Goal: Information Seeking & Learning: Learn about a topic

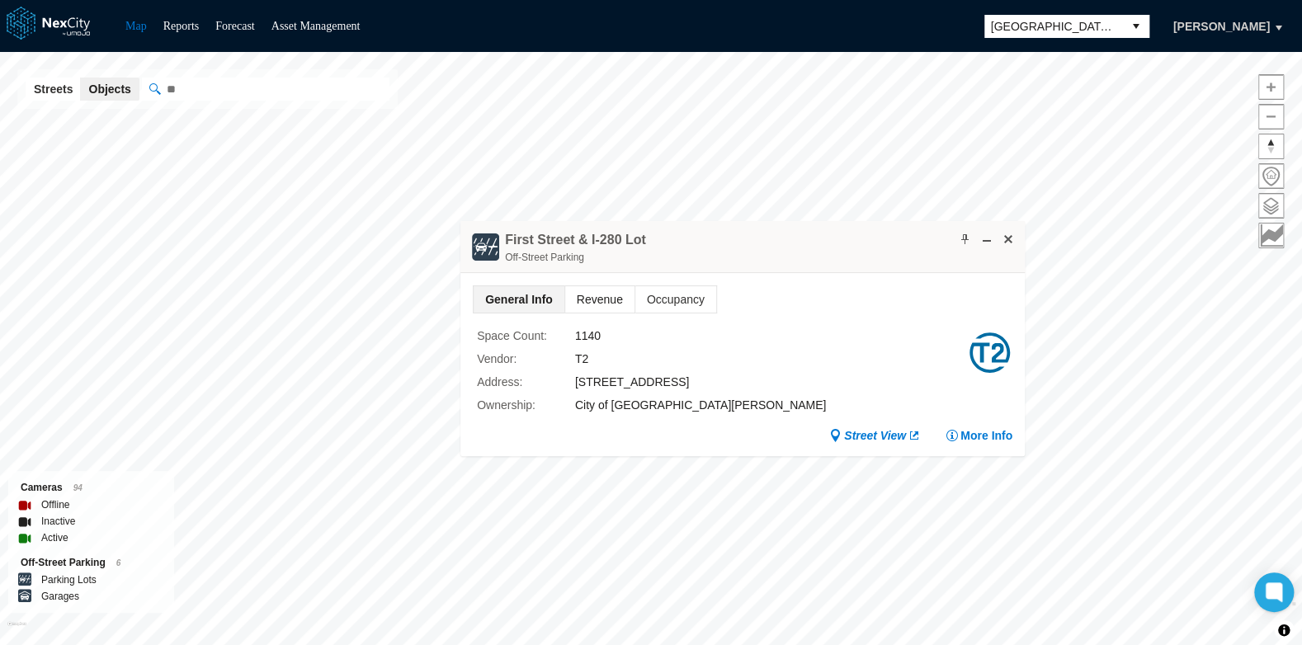
click at [591, 296] on span "Revenue" at bounding box center [599, 299] width 69 height 26
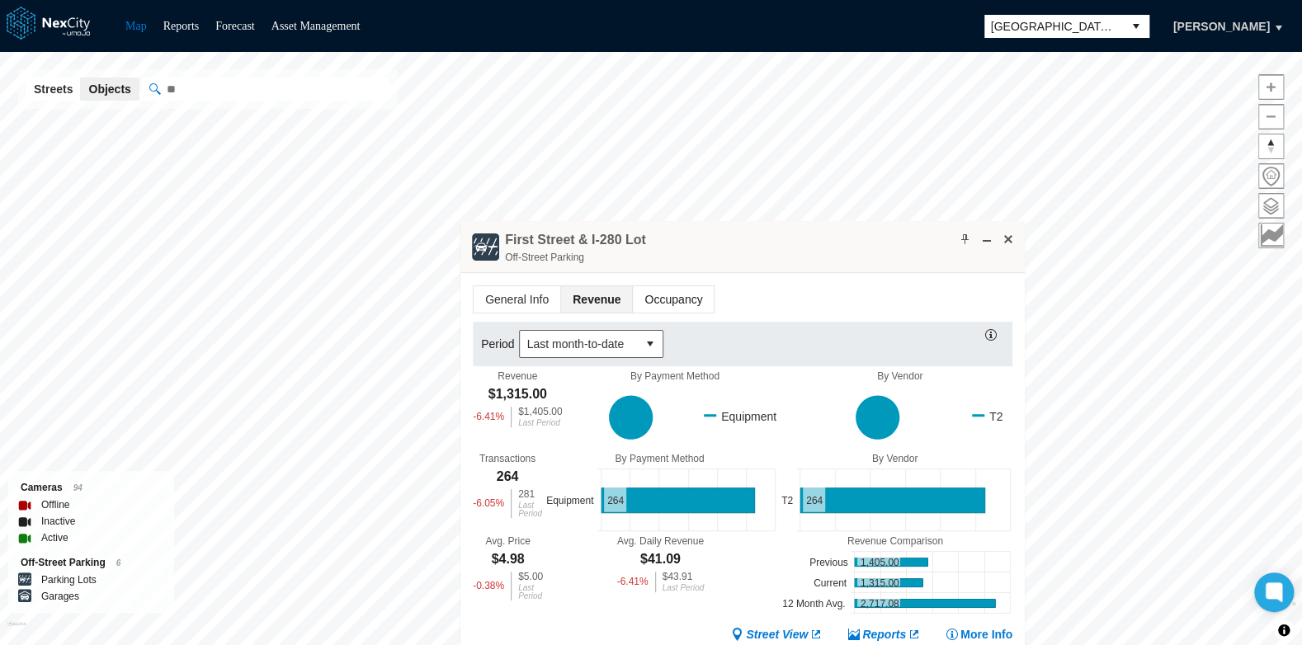
click at [658, 303] on span "Occupancy" at bounding box center [673, 299] width 81 height 26
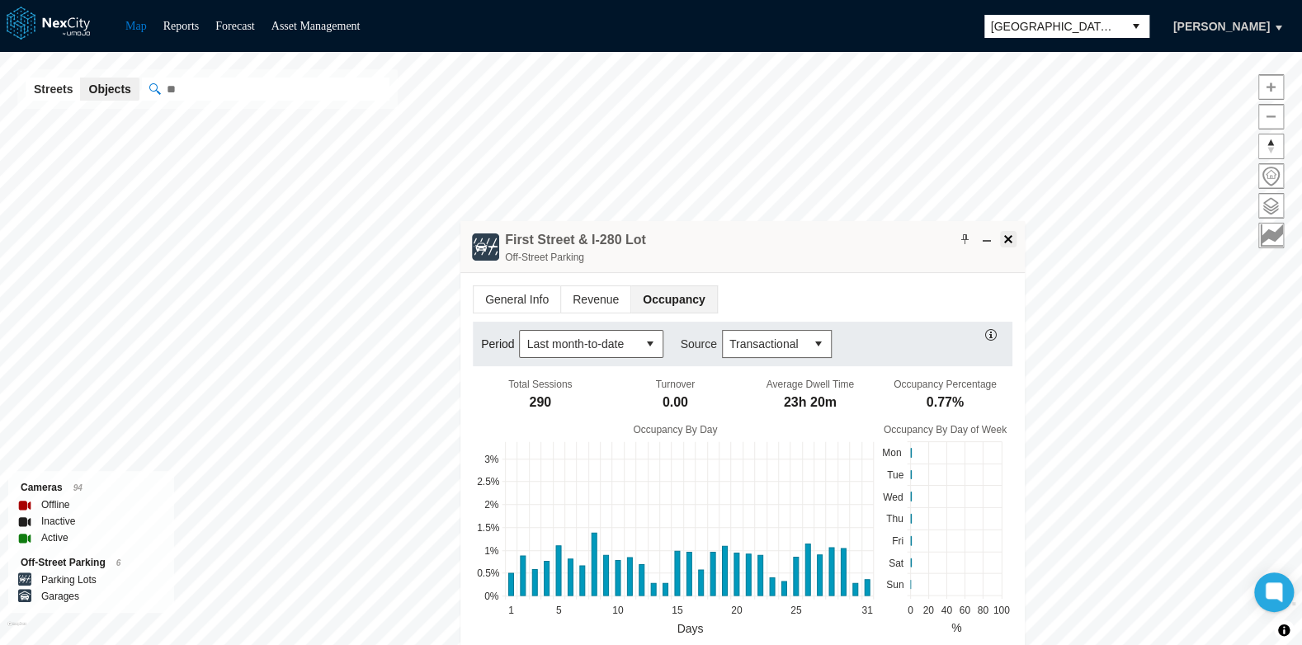
click at [1006, 238] on span at bounding box center [1007, 239] width 13 height 13
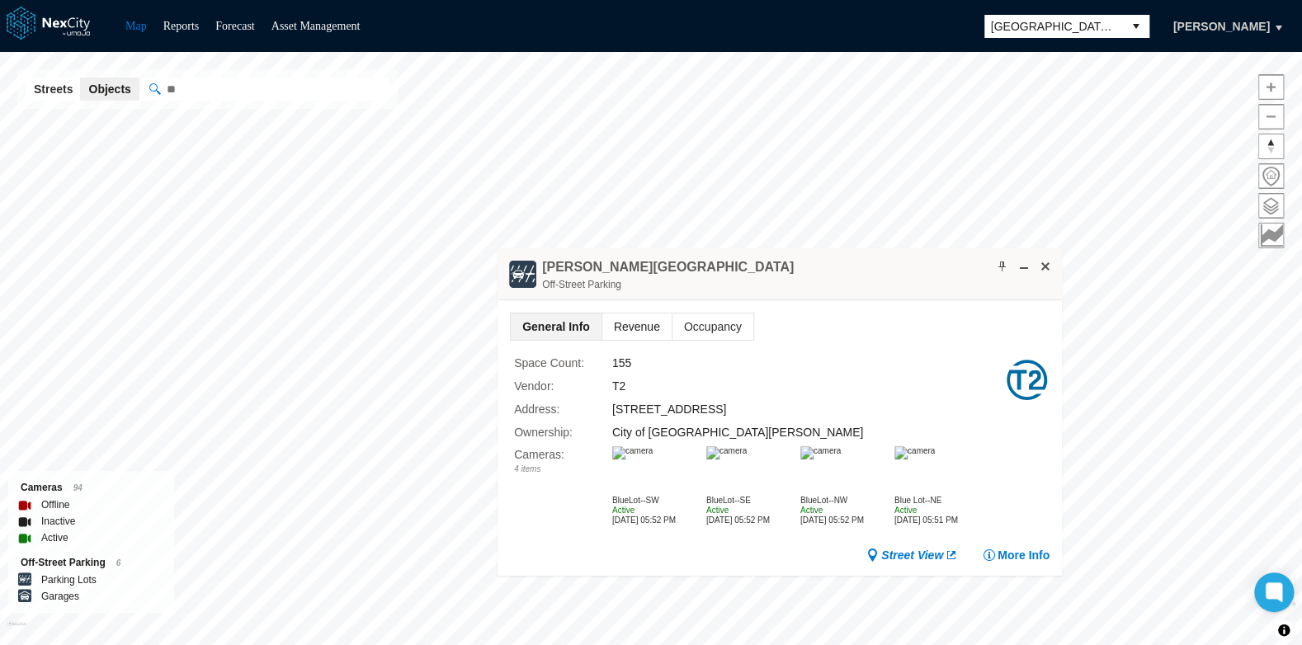
click at [635, 323] on span "Revenue" at bounding box center [636, 326] width 69 height 26
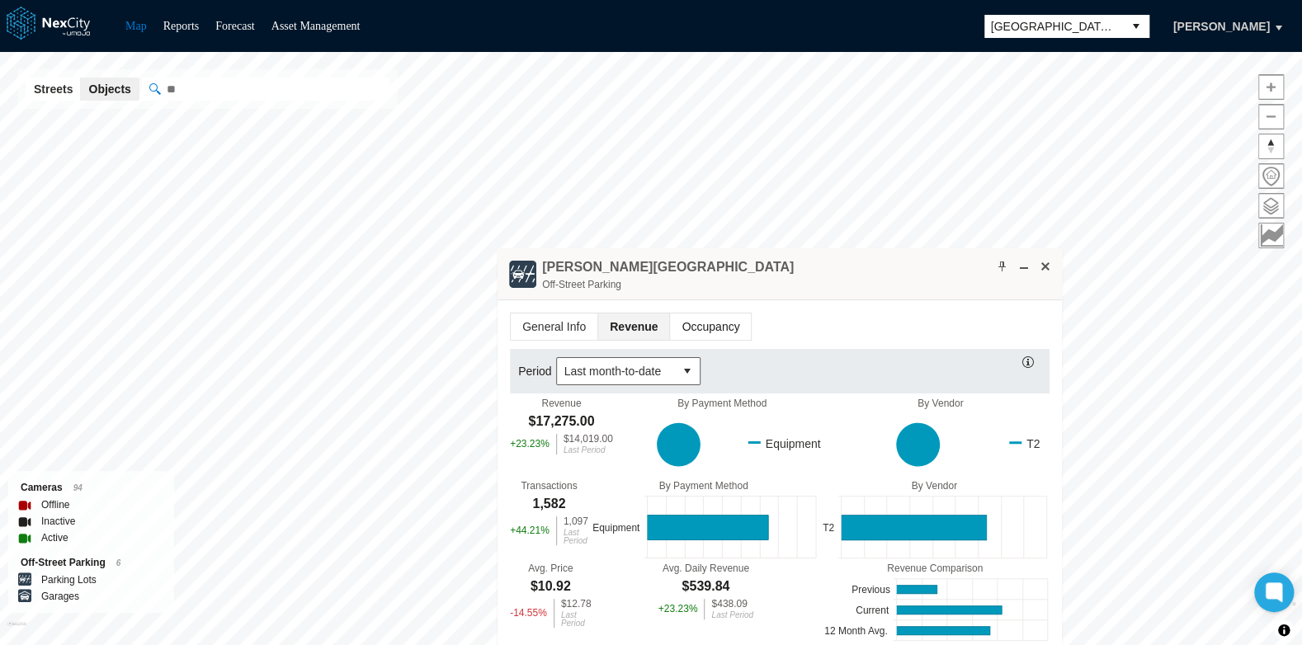
click at [700, 323] on span "Occupancy" at bounding box center [710, 326] width 81 height 26
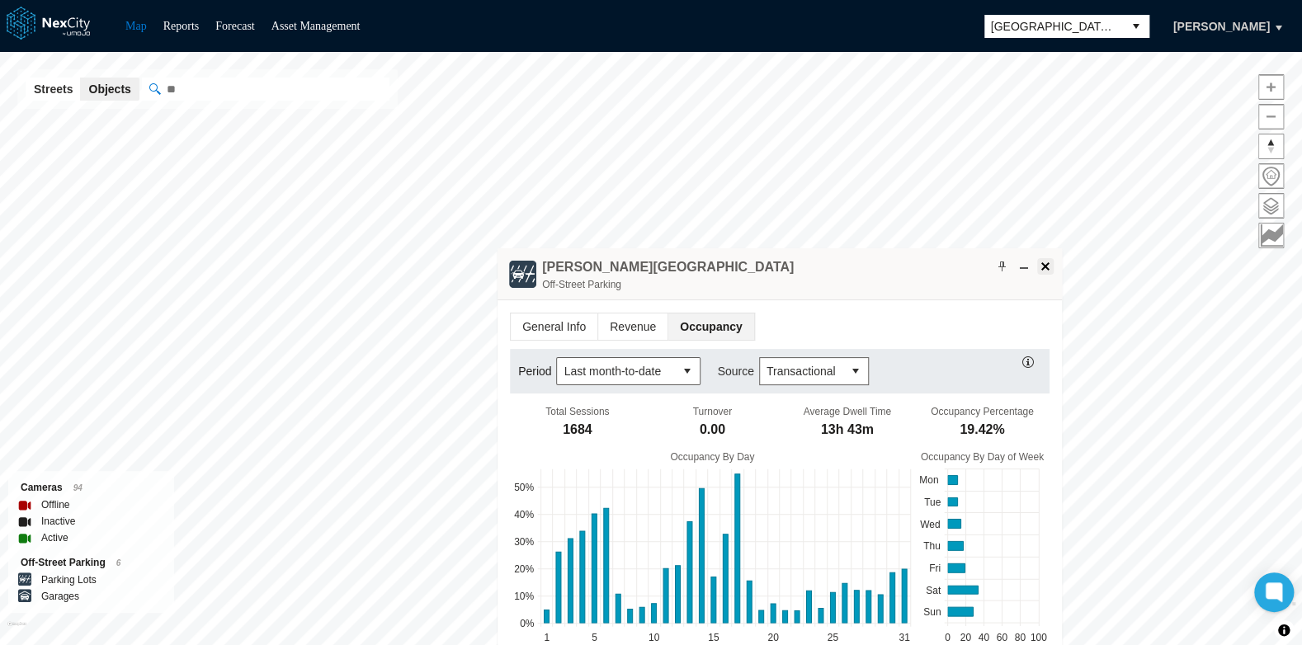
click at [1045, 265] on span at bounding box center [1045, 266] width 13 height 13
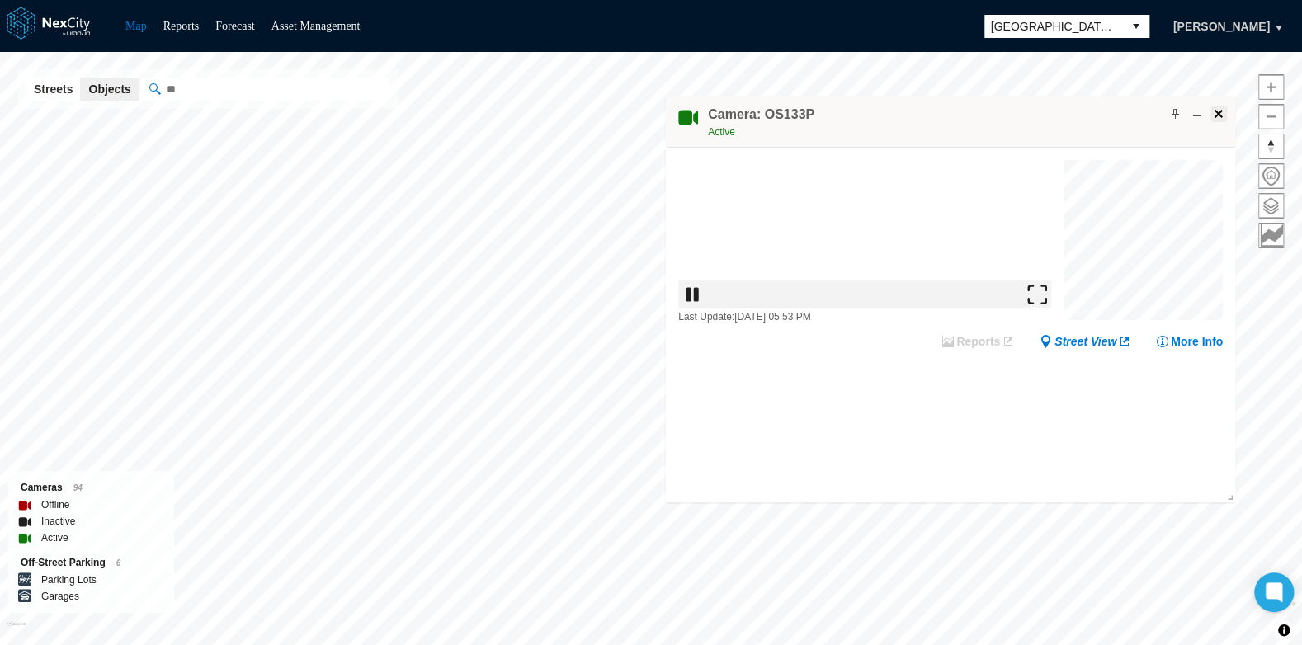
click at [1217, 115] on span at bounding box center [1218, 113] width 13 height 13
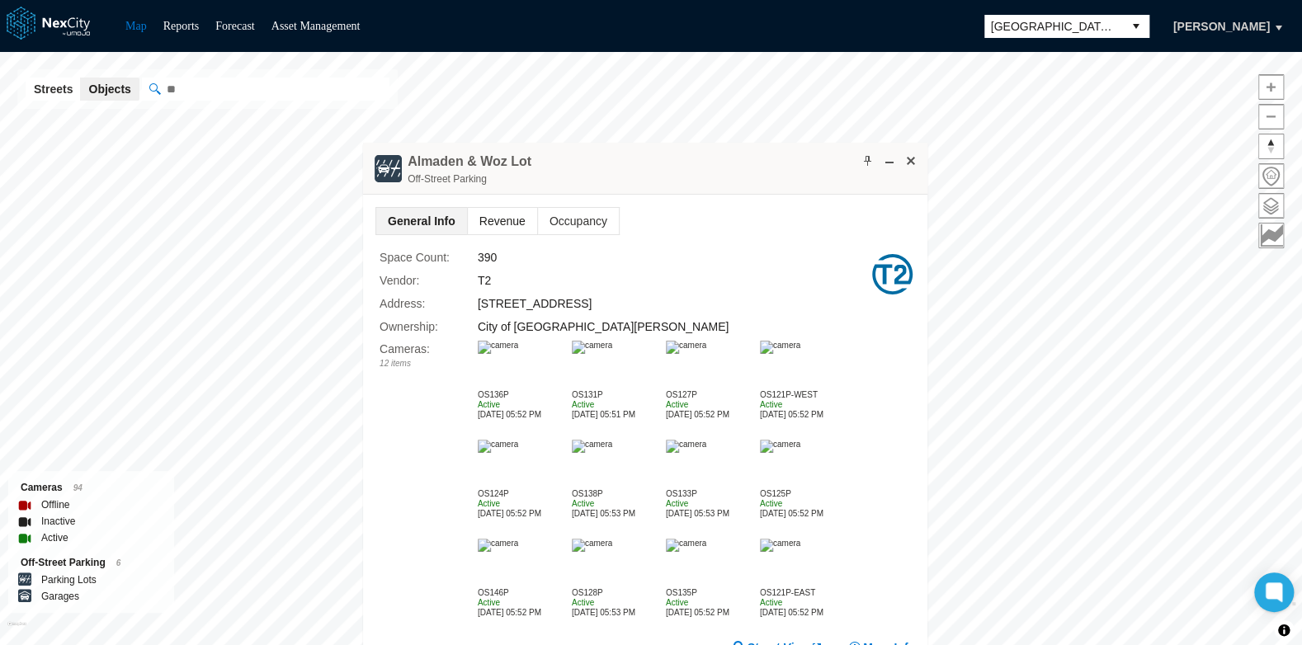
click at [496, 217] on span "Revenue" at bounding box center [502, 221] width 69 height 26
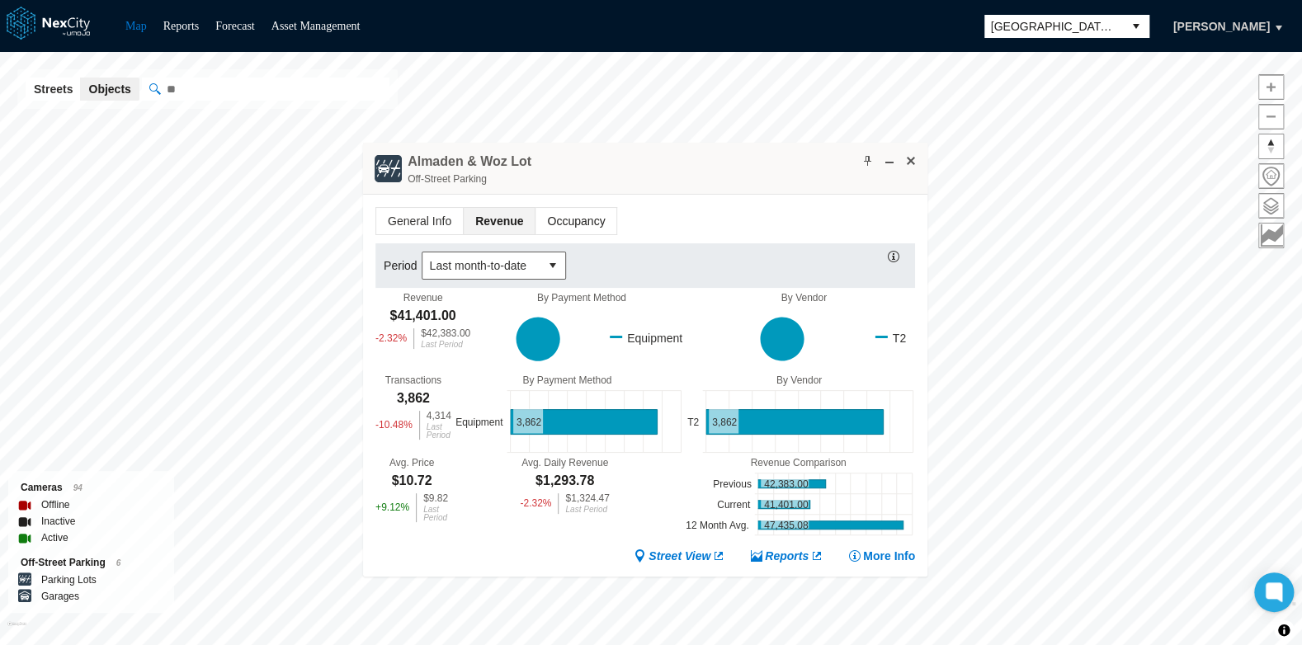
click at [558, 219] on span "Occupancy" at bounding box center [575, 221] width 81 height 26
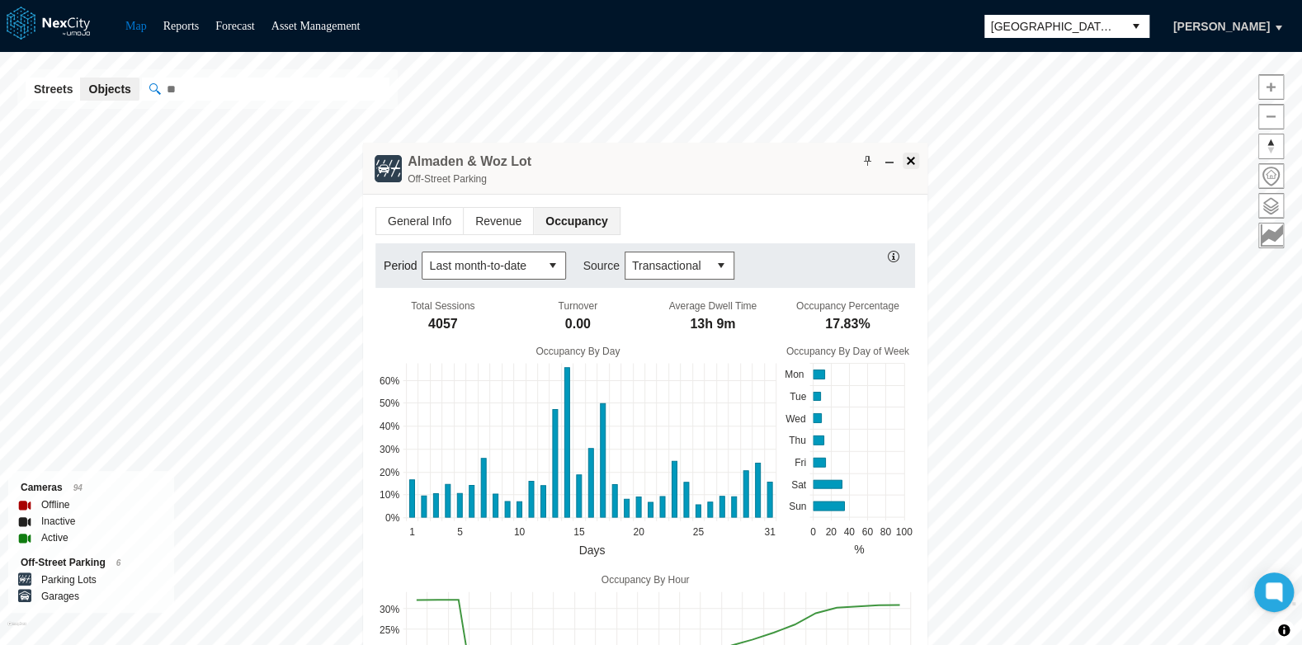
click at [908, 162] on span at bounding box center [910, 160] width 13 height 13
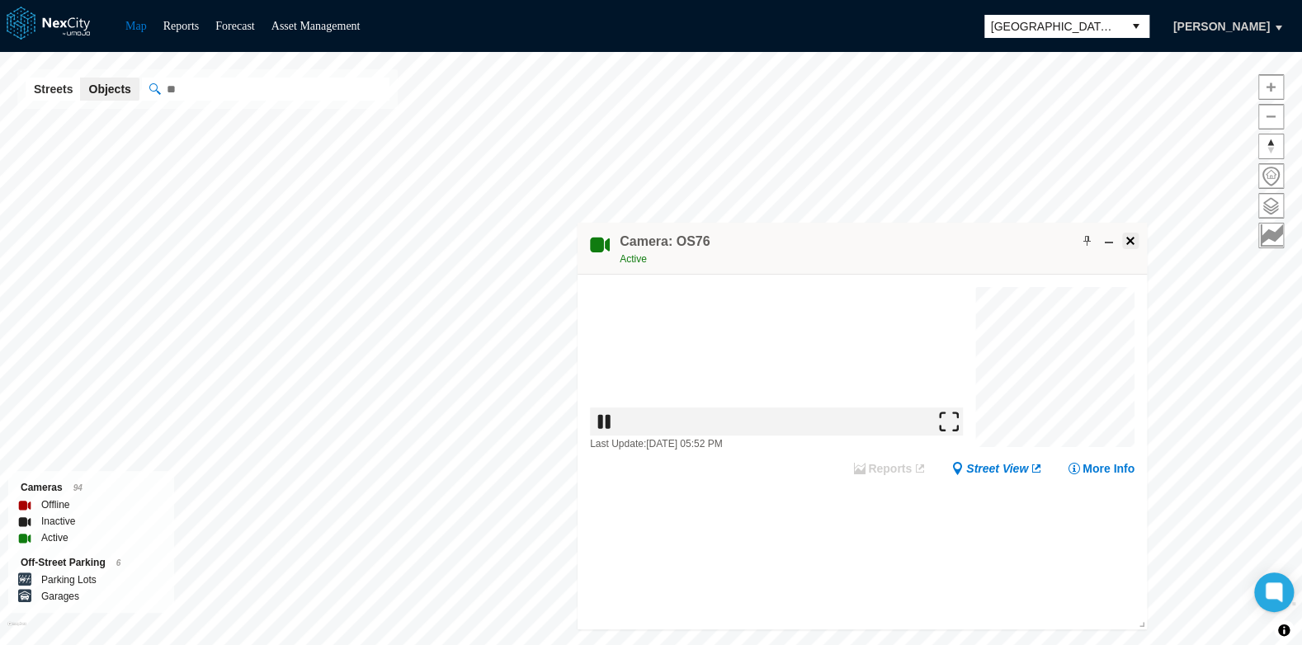
click at [1131, 242] on span at bounding box center [1130, 240] width 13 height 13
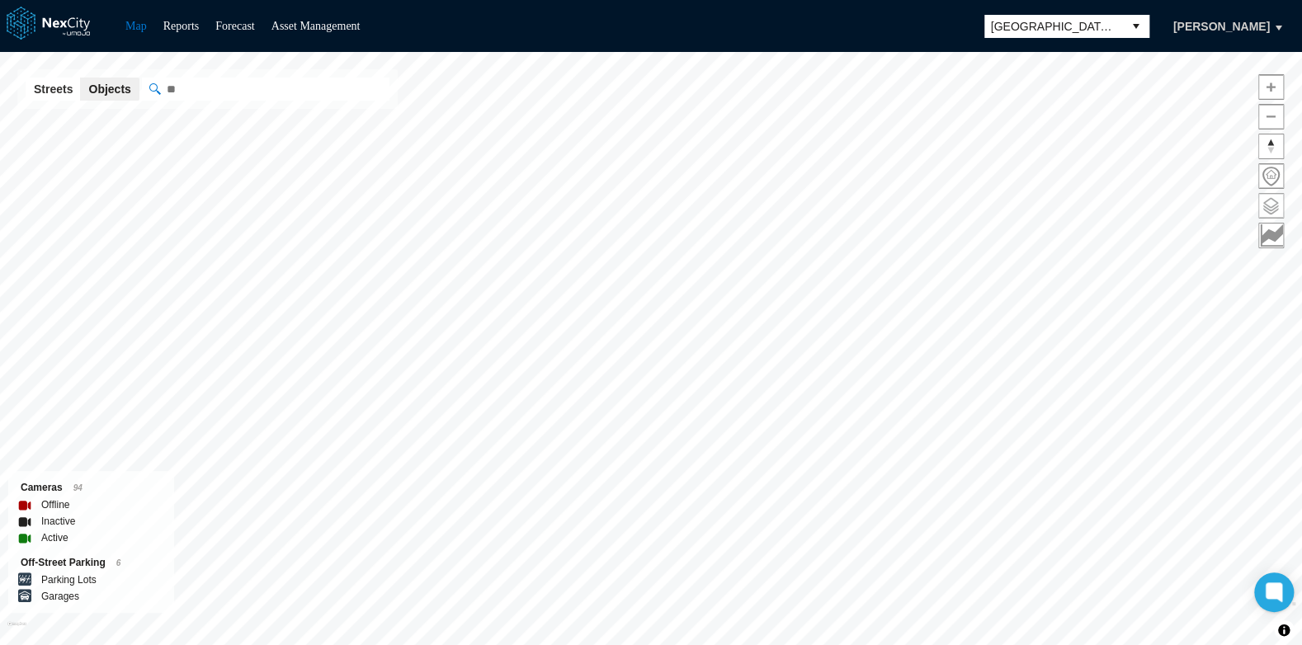
click at [1268, 203] on span at bounding box center [1271, 206] width 24 height 24
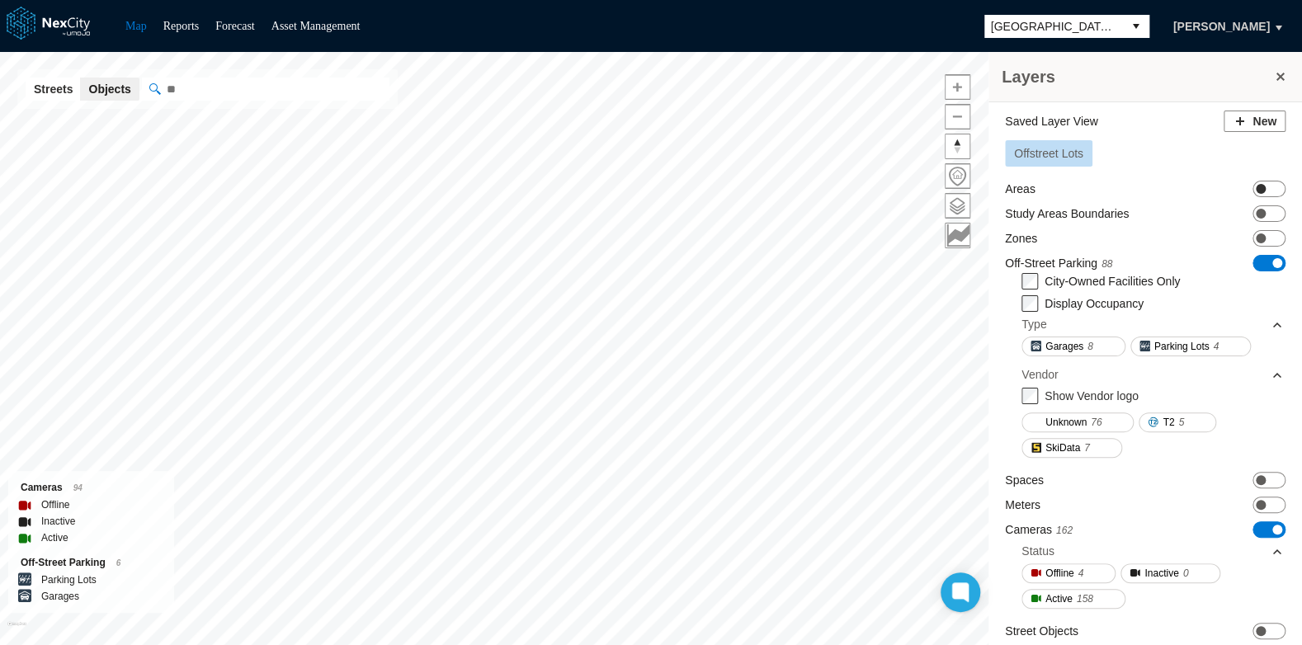
click at [1261, 187] on span "ON OFF" at bounding box center [1268, 189] width 33 height 16
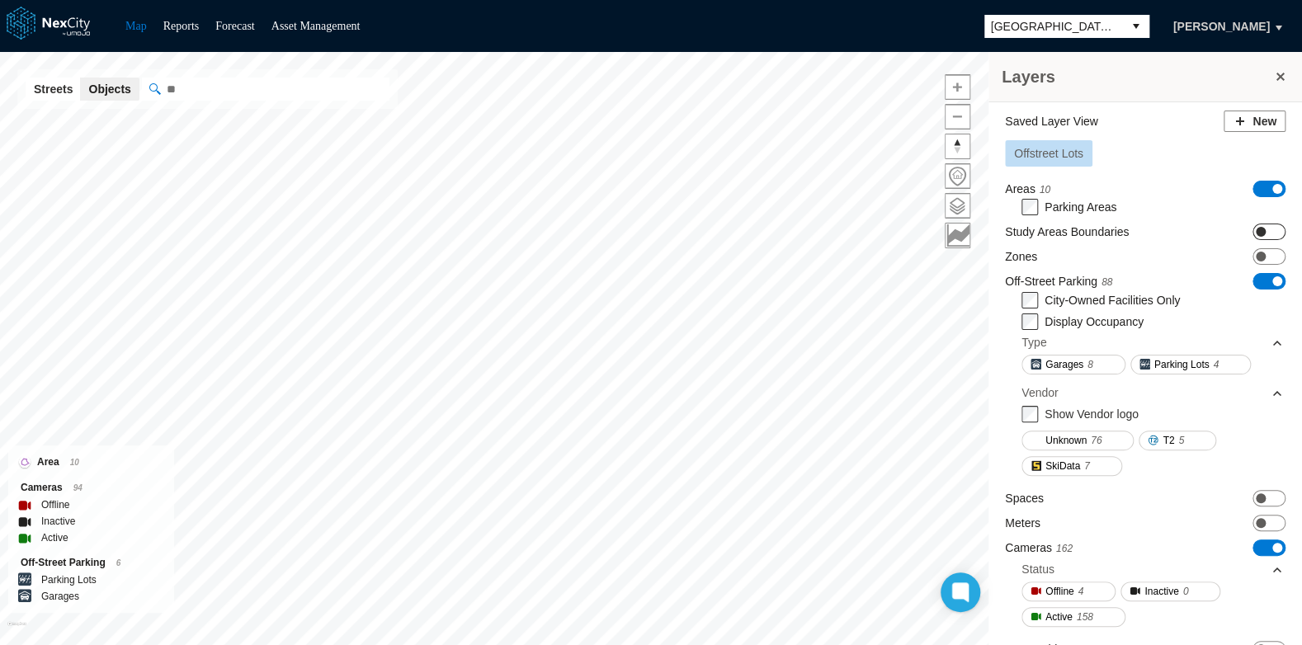
click at [1254, 230] on span "ON OFF" at bounding box center [1268, 232] width 33 height 16
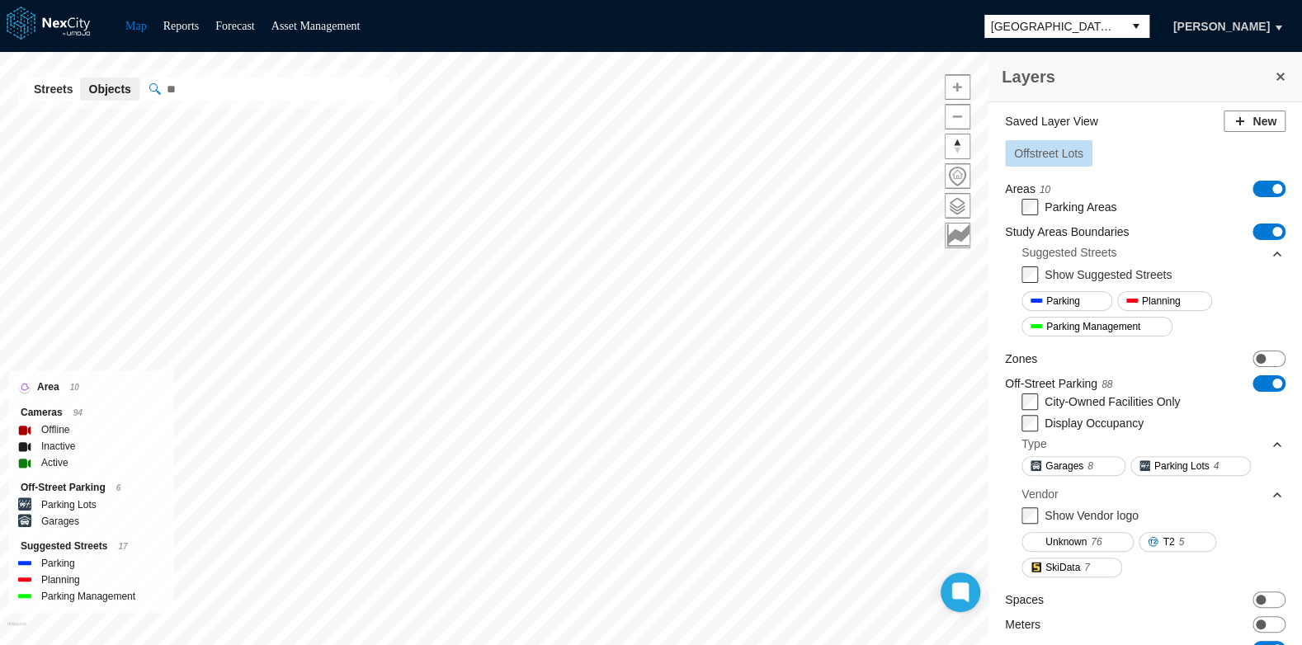
click at [1255, 186] on span "ON OFF" at bounding box center [1268, 189] width 33 height 16
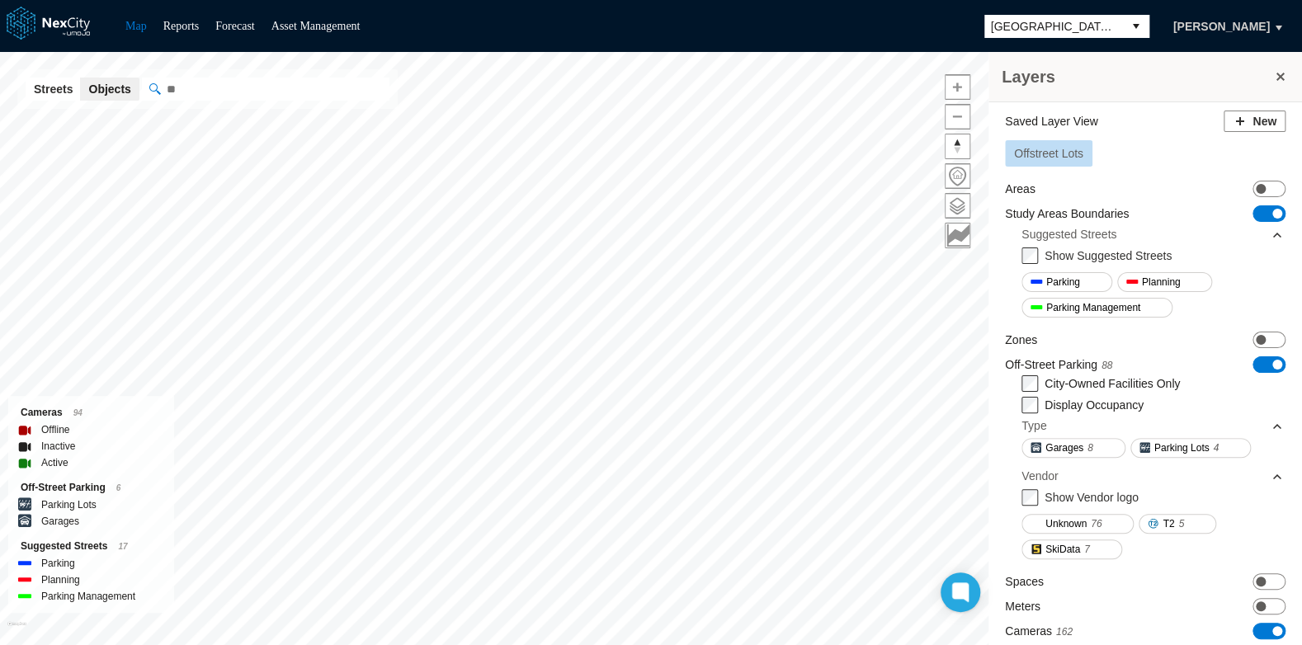
click at [1252, 215] on span "ON OFF" at bounding box center [1268, 213] width 33 height 16
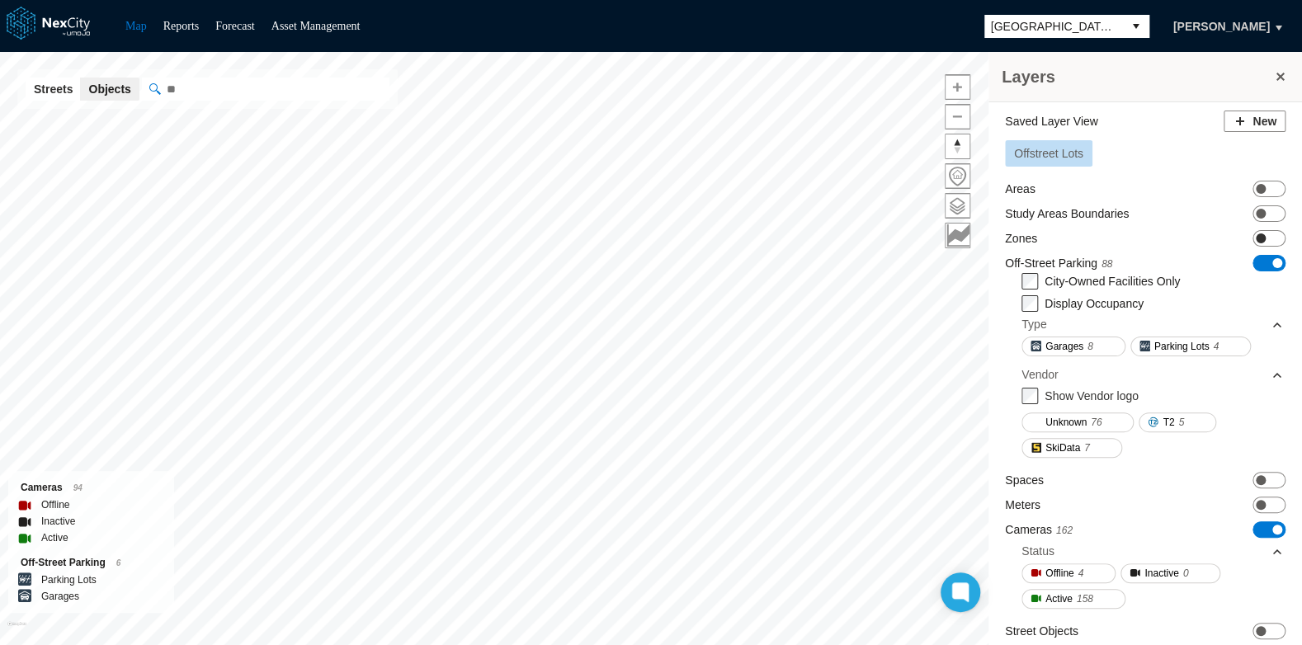
click at [1256, 235] on span "ON OFF" at bounding box center [1268, 238] width 33 height 16
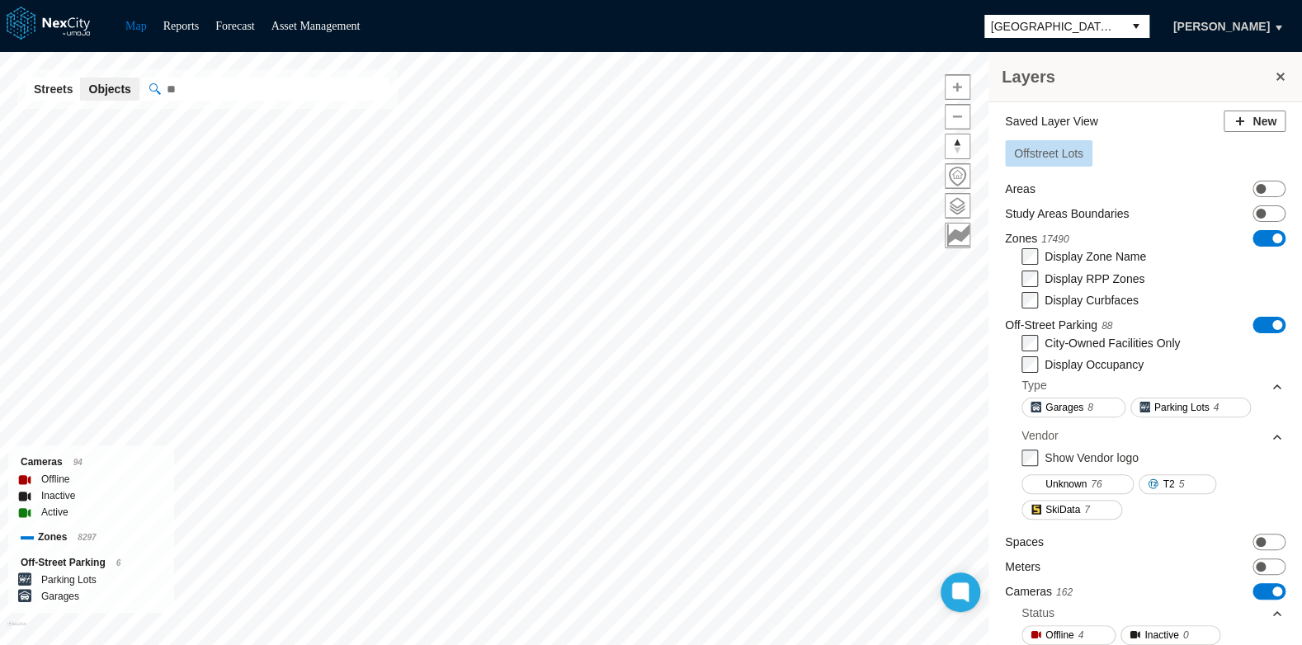
click at [1256, 235] on span "ON OFF" at bounding box center [1268, 238] width 33 height 16
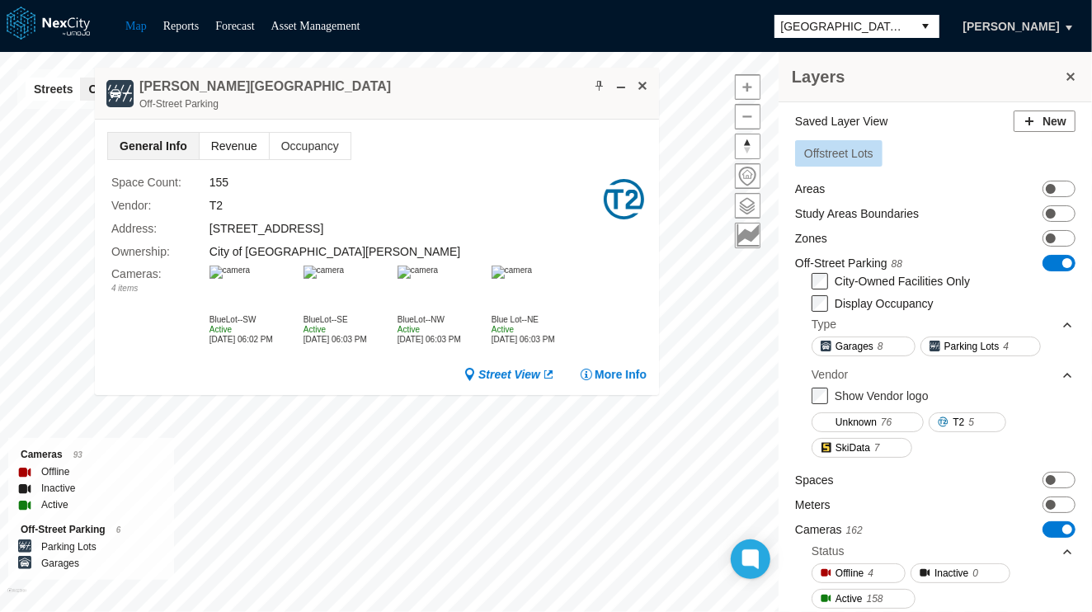
click at [228, 148] on span "Revenue" at bounding box center [234, 146] width 69 height 26
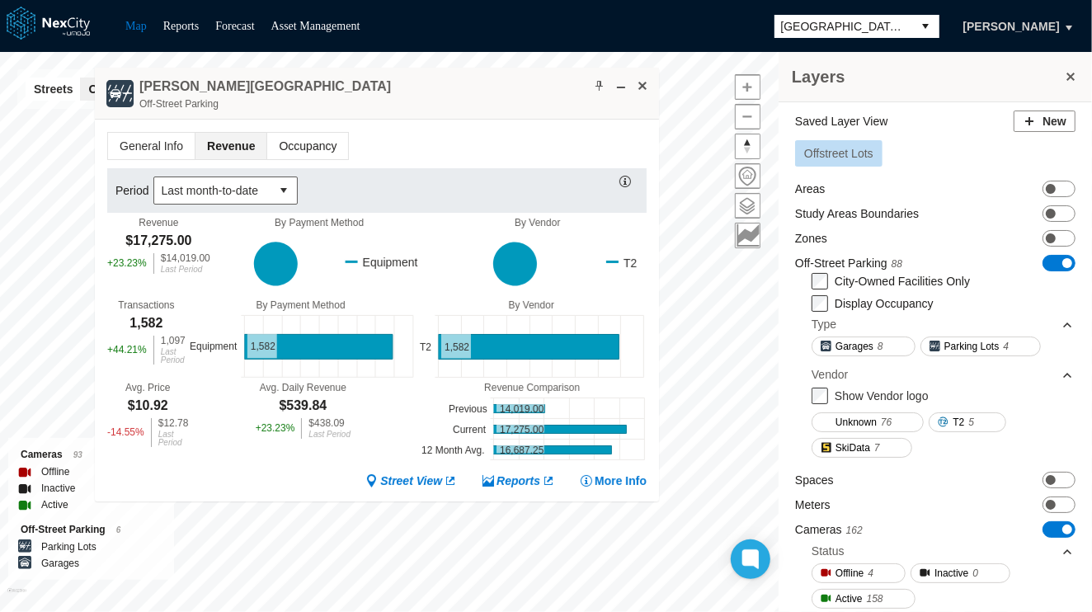
click at [303, 150] on span "Occupancy" at bounding box center [307, 146] width 81 height 26
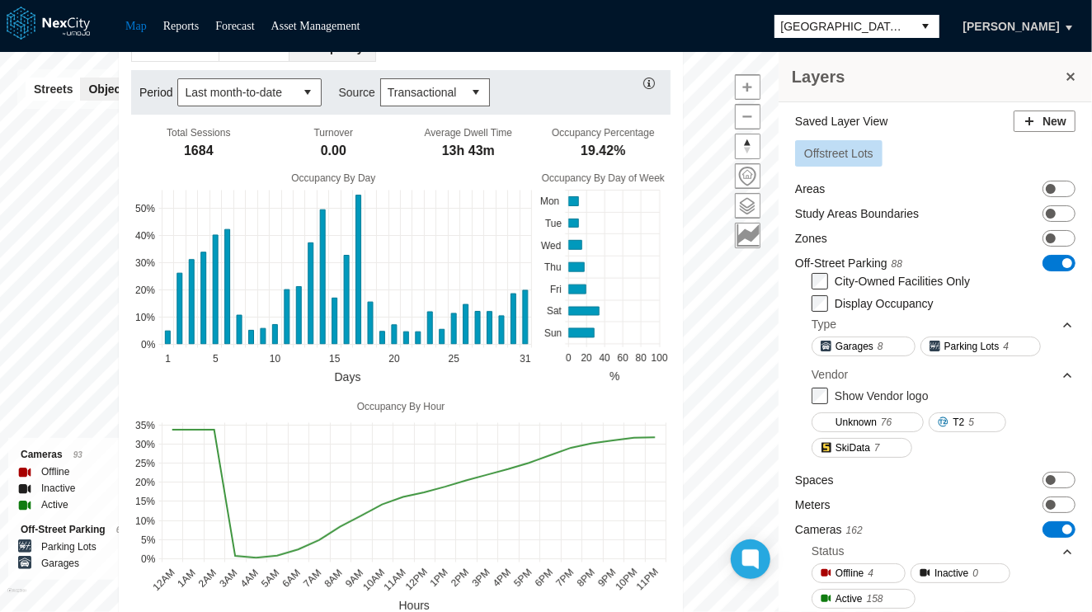
drag, startPoint x: 437, startPoint y: 75, endPoint x: 461, endPoint y: -24, distance: 101.8
click at [461, 0] on html "Map Reports Forecast Asset Management [GEOGRAPHIC_DATA][PERSON_NAME] Layers Sav…" at bounding box center [546, 306] width 1092 height 612
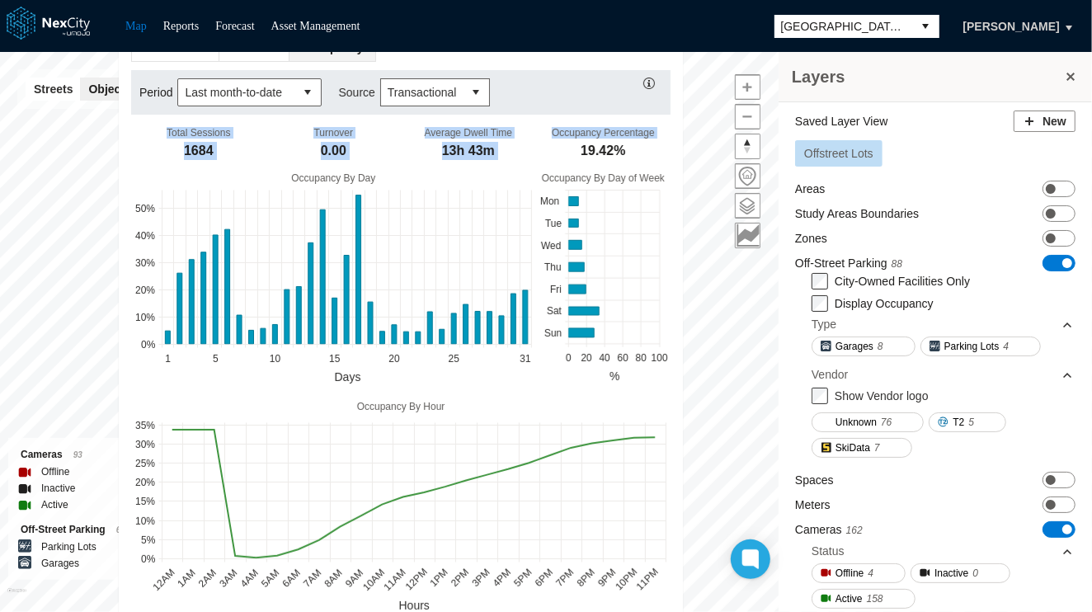
drag, startPoint x: 571, startPoint y: 60, endPoint x: 580, endPoint y: 163, distance: 103.5
click at [580, 163] on div "Period Last month-to-date Source Transactional Total Sessions 1684 Turnover 0.0…" at bounding box center [401, 341] width 540 height 558
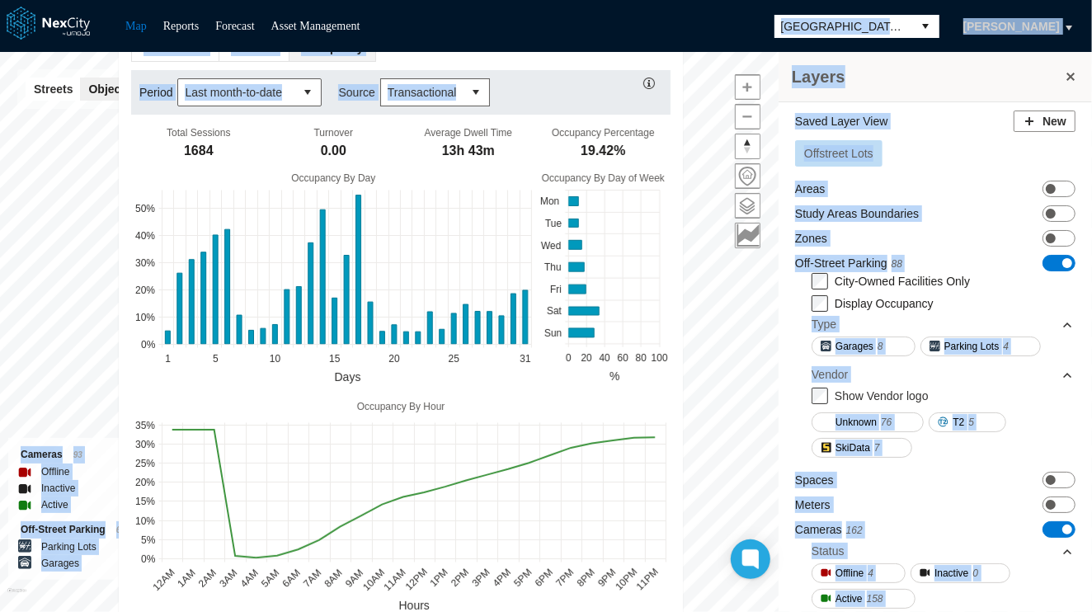
drag, startPoint x: 580, startPoint y: 163, endPoint x: 533, endPoint y: 97, distance: 81.0
click at [533, 97] on div "Map Reports Forecast Asset Management [GEOGRAPHIC_DATA][PERSON_NAME] Layers Sav…" at bounding box center [546, 306] width 1092 height 612
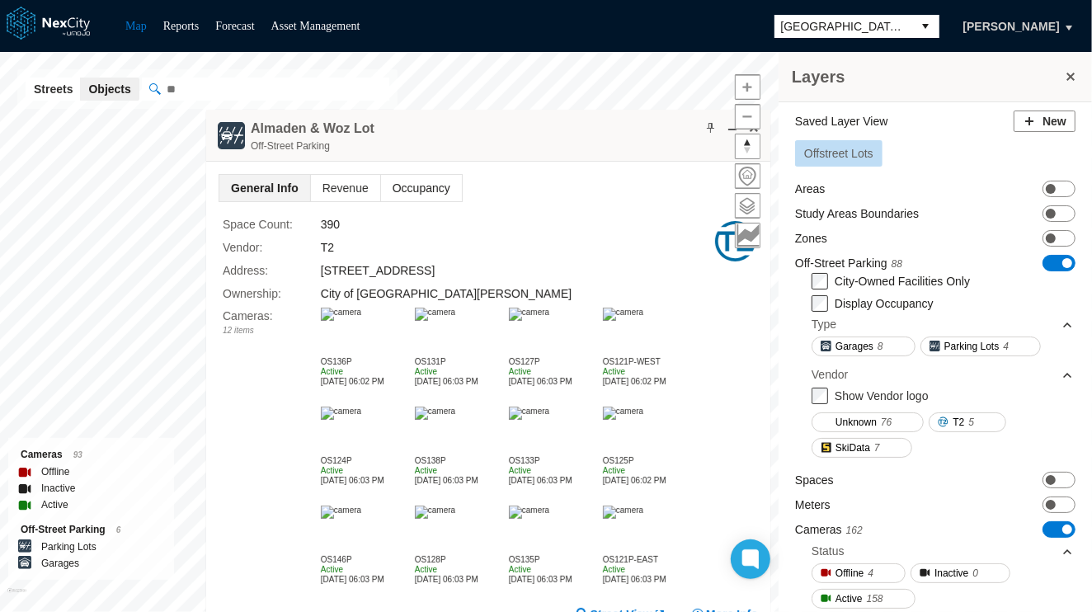
click at [427, 187] on span "Occupancy" at bounding box center [421, 188] width 81 height 26
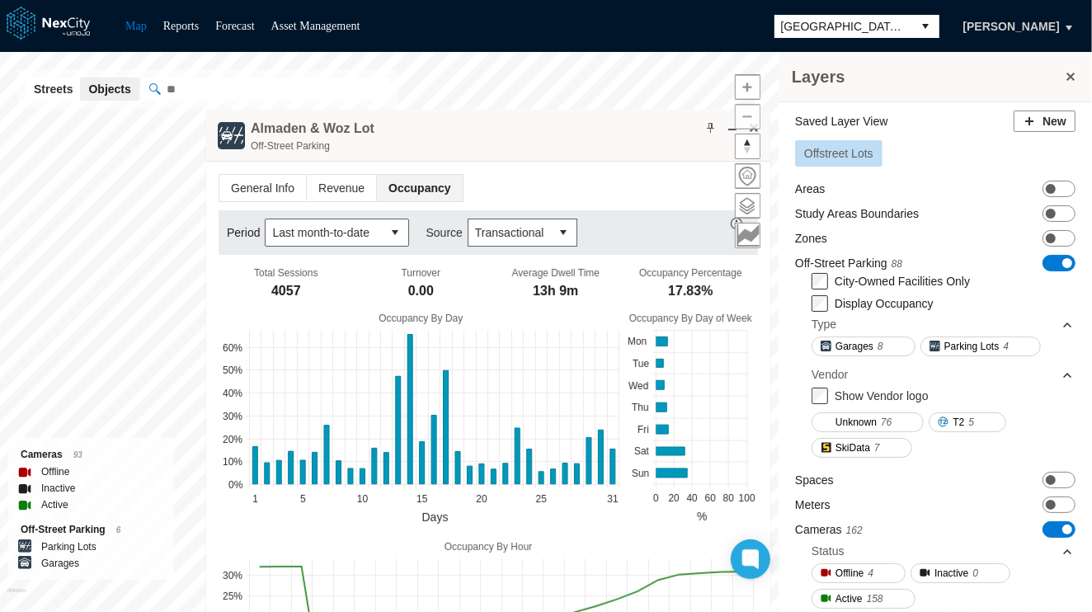
click at [756, 128] on button "Zoom out" at bounding box center [748, 117] width 26 height 26
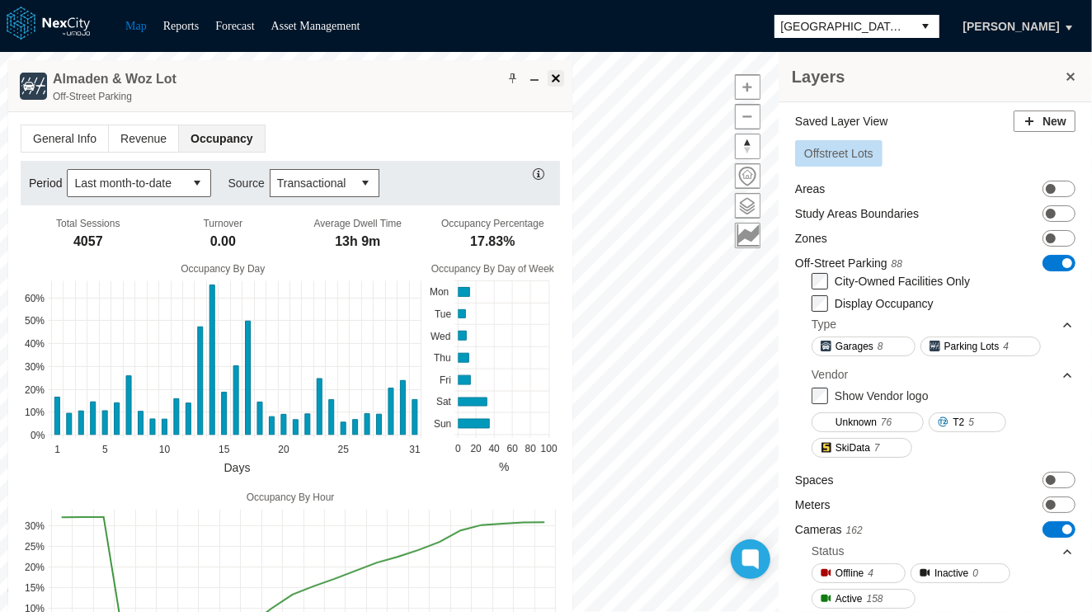
click at [557, 82] on span at bounding box center [555, 78] width 13 height 13
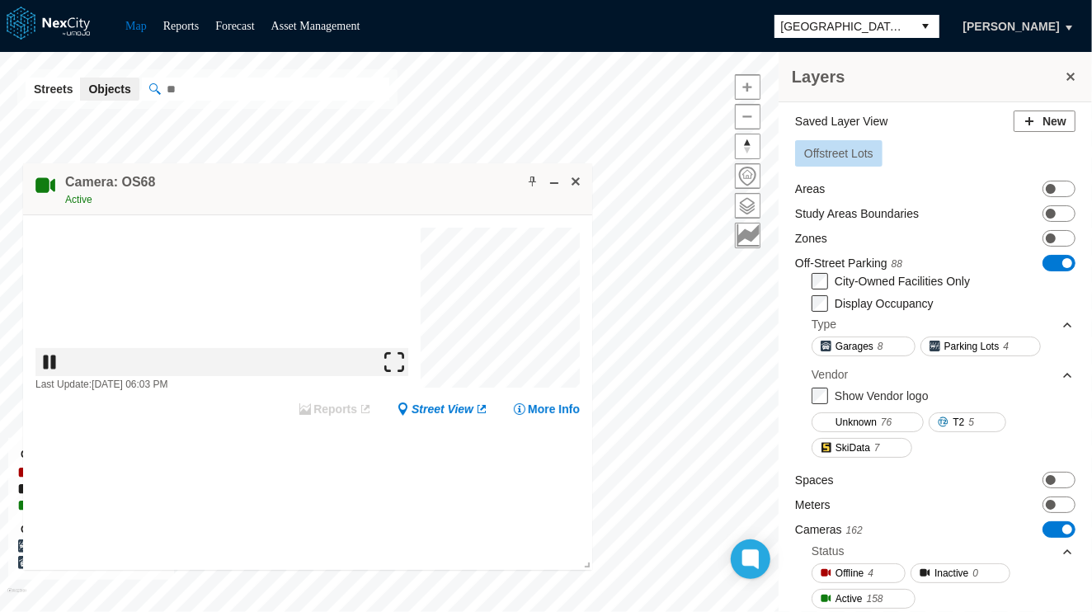
drag, startPoint x: 634, startPoint y: 225, endPoint x: 450, endPoint y: 190, distance: 186.5
click at [450, 190] on div "Camera: OS68 Active" at bounding box center [307, 189] width 569 height 52
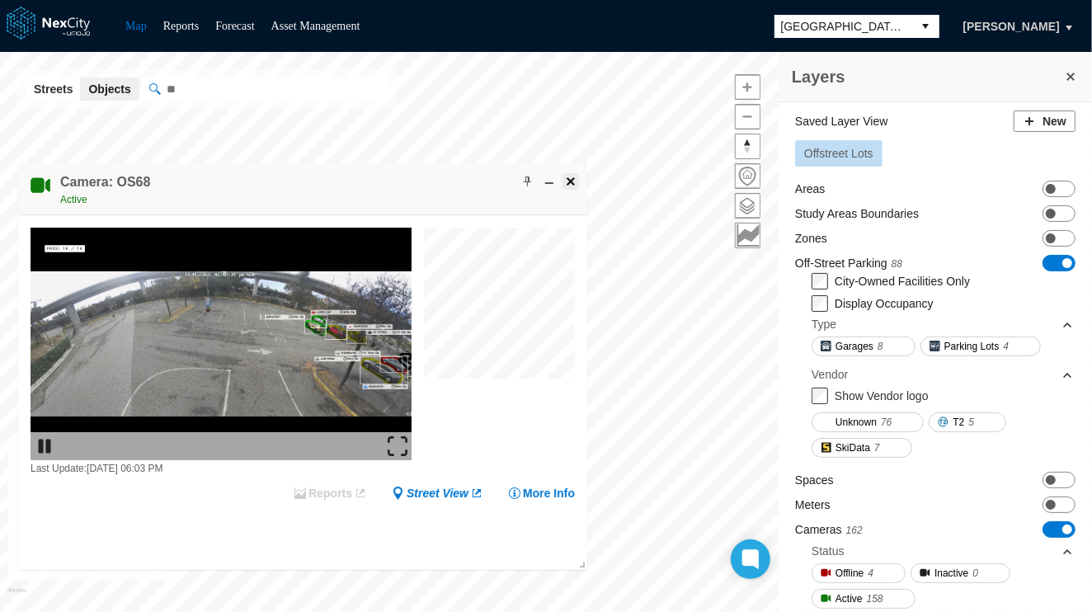
click at [573, 183] on span at bounding box center [570, 181] width 13 height 13
